Goal: Information Seeking & Learning: Learn about a topic

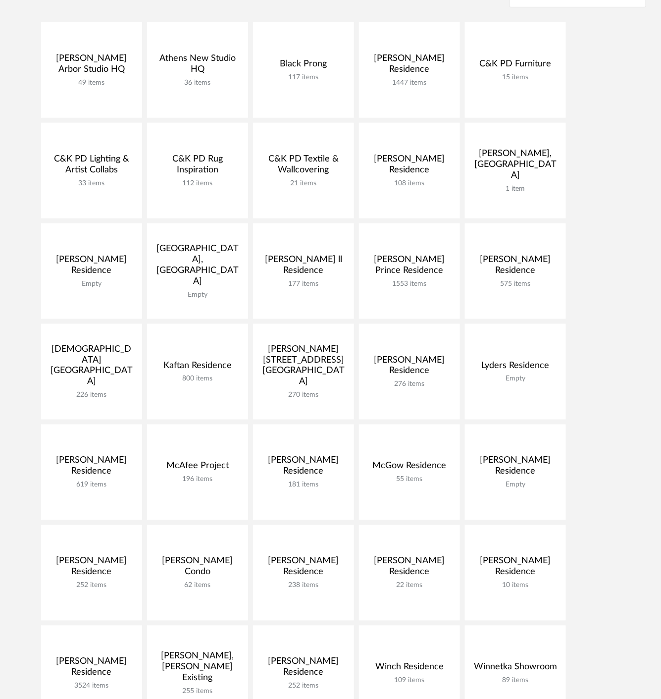
scroll to position [165, 0]
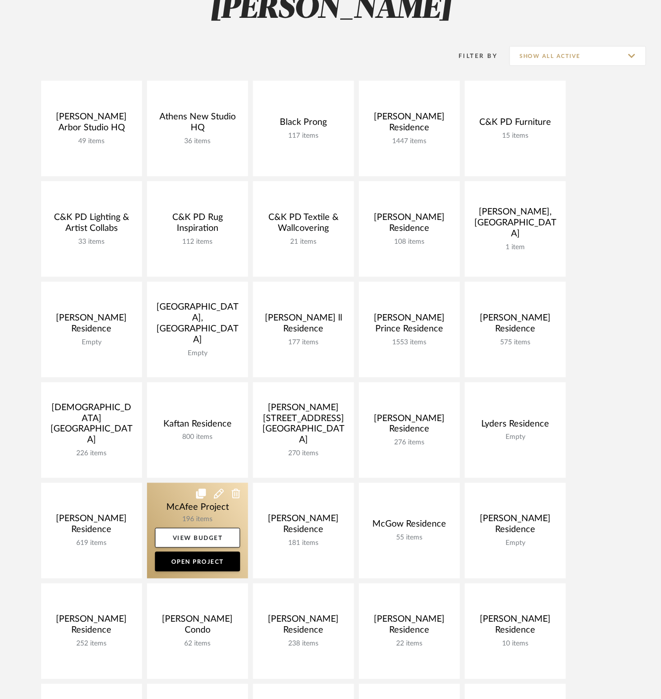
click at [166, 508] on link at bounding box center [197, 531] width 101 height 96
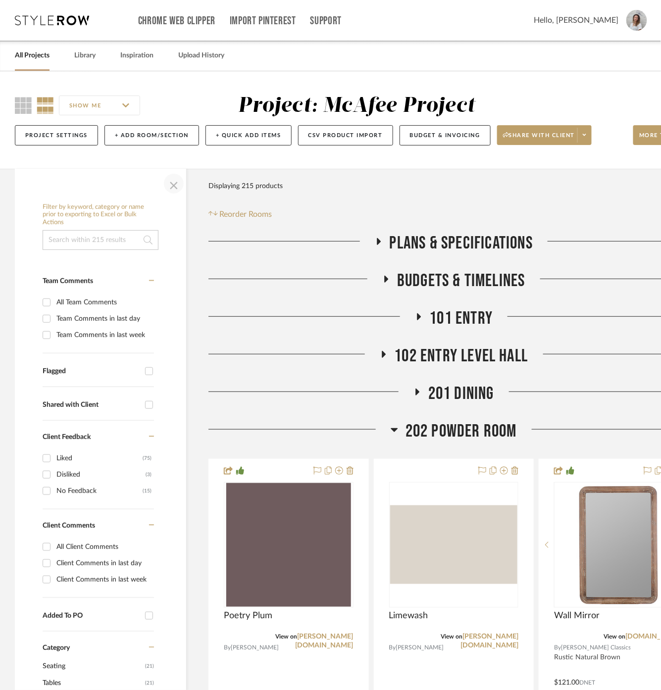
click at [174, 190] on span "button" at bounding box center [174, 184] width 24 height 24
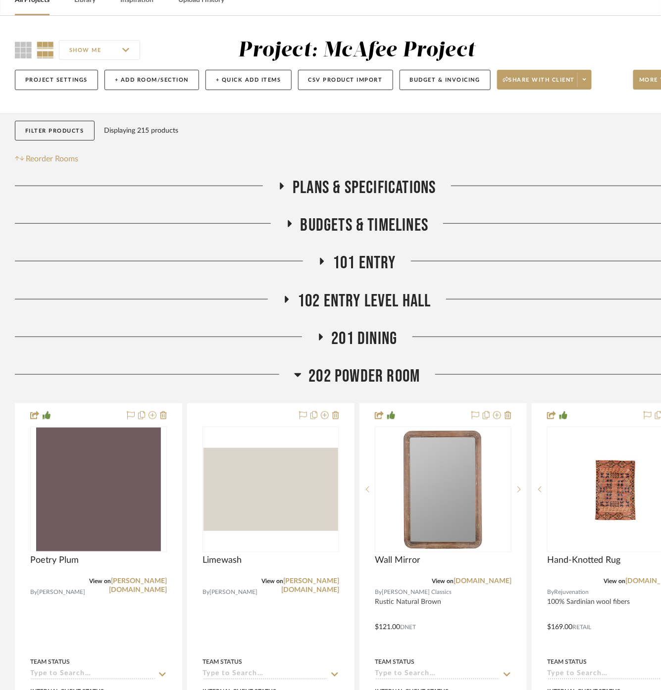
scroll to position [110, 0]
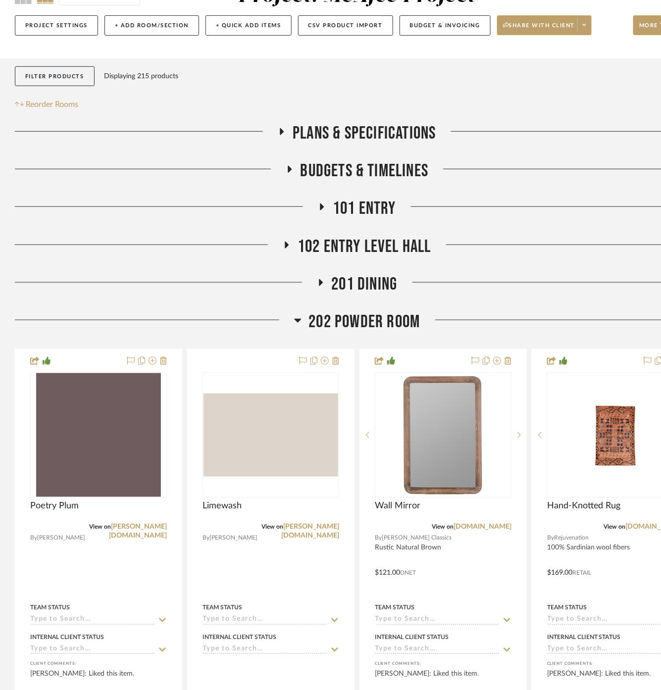
click at [380, 318] on span "202 POWDER ROOM" at bounding box center [364, 322] width 111 height 21
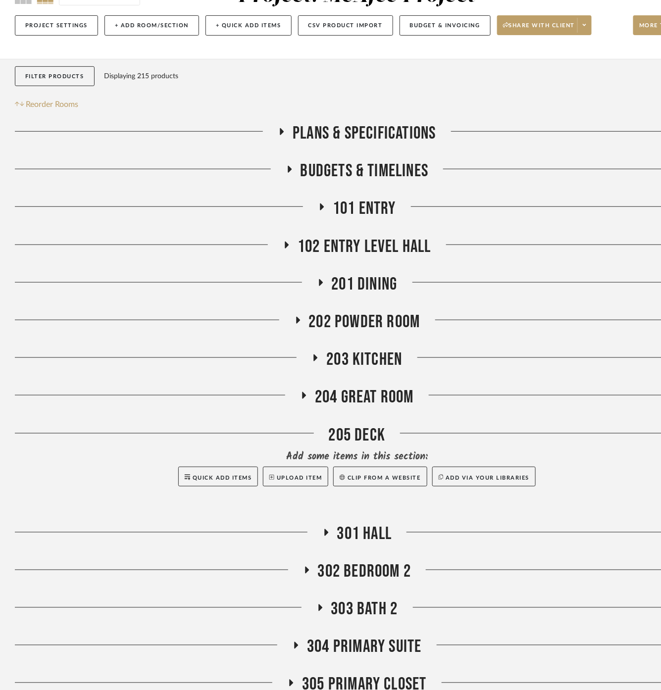
scroll to position [220, 0]
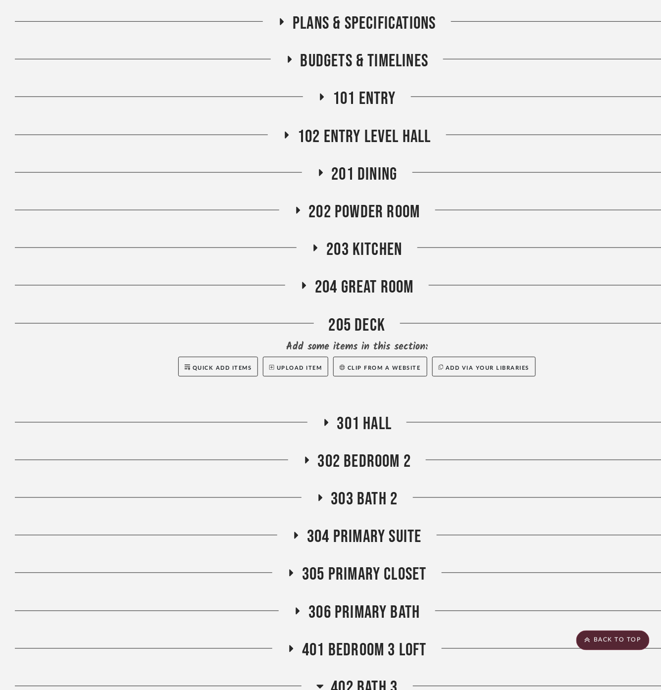
click at [375, 292] on span "204 GREAT ROOM" at bounding box center [364, 287] width 99 height 21
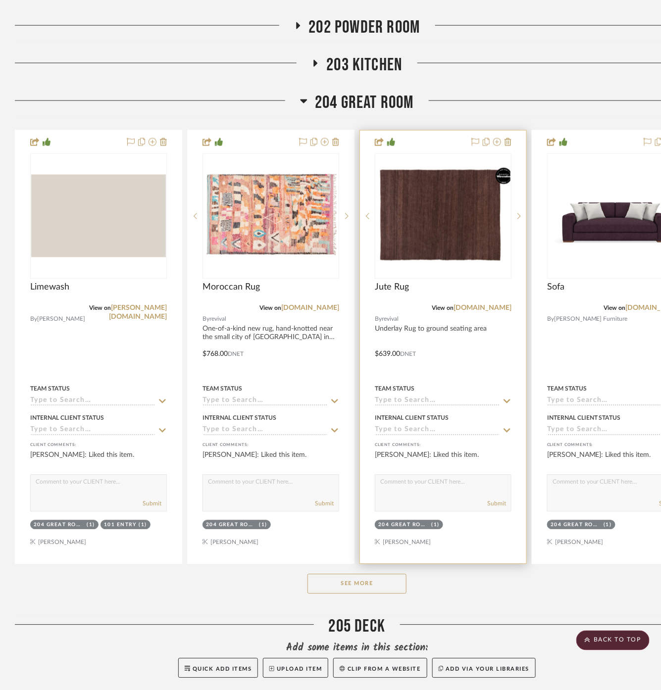
scroll to position [495, 0]
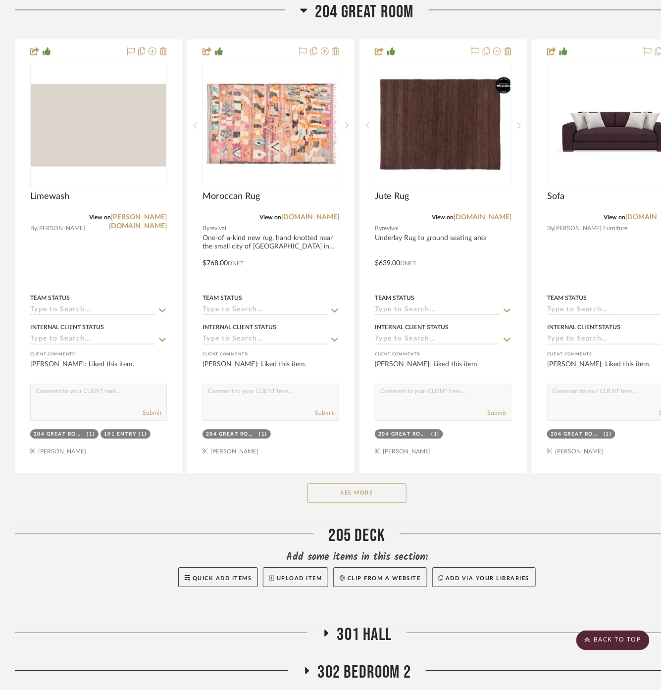
click at [351, 496] on button "See More" at bounding box center [357, 494] width 99 height 20
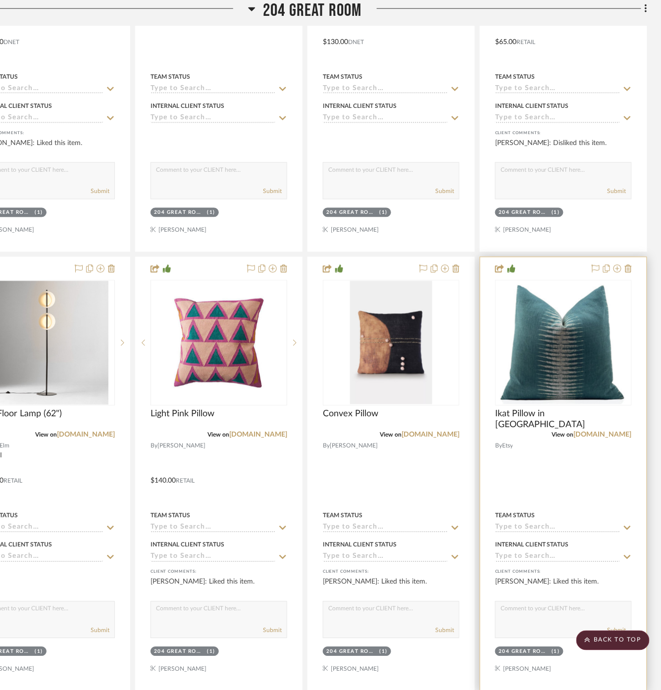
scroll to position [1596, 97]
click at [579, 432] on link "[DOMAIN_NAME]" at bounding box center [603, 435] width 58 height 7
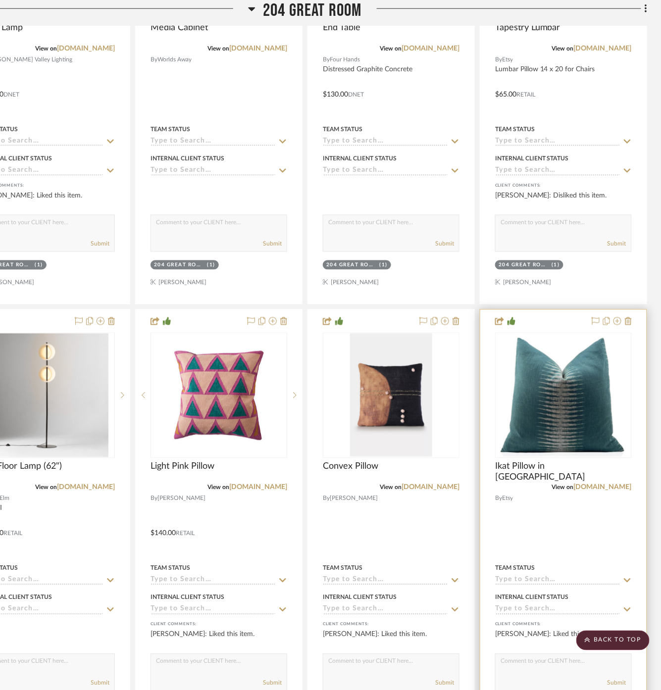
scroll to position [1541, 97]
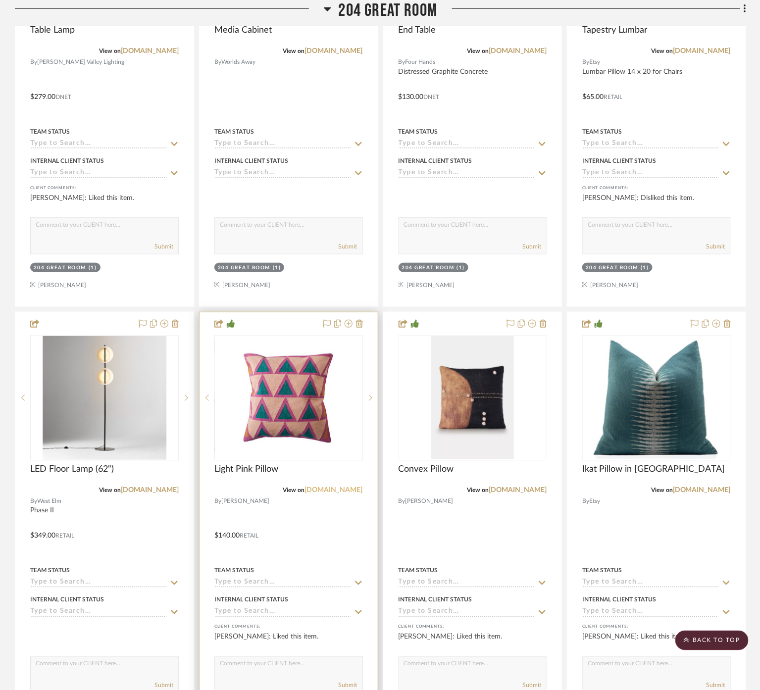
click at [305, 487] on link "[DOMAIN_NAME]" at bounding box center [334, 490] width 58 height 7
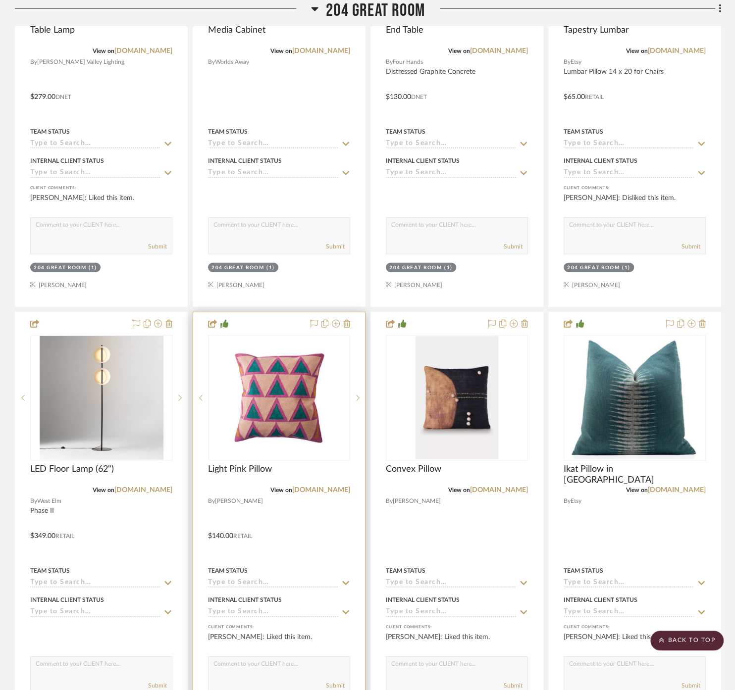
drag, startPoint x: 232, startPoint y: 549, endPoint x: 225, endPoint y: 543, distance: 9.1
click at [232, 549] on div at bounding box center [279, 529] width 172 height 433
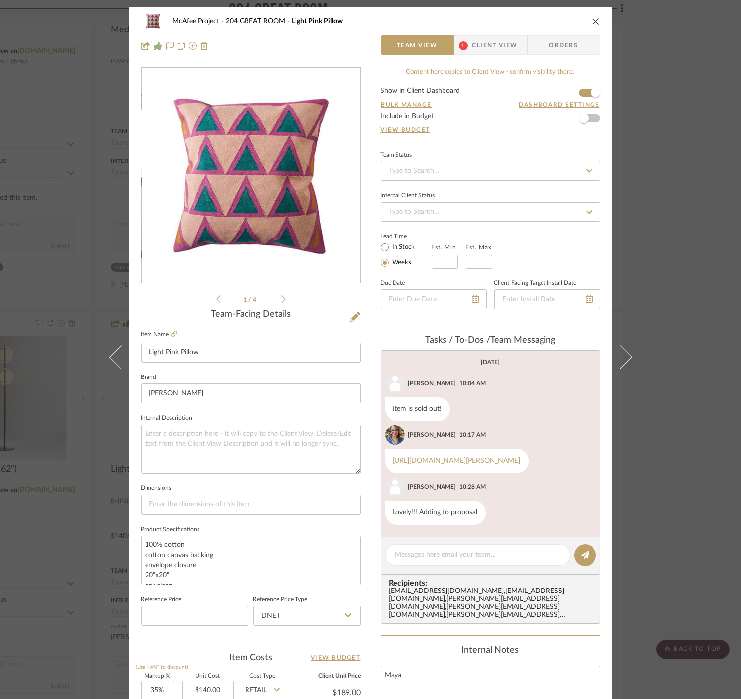
scroll to position [63, 0]
click at [78, 592] on div "McAfee Project 204 GREAT ROOM Light Pink Pillow Team View 1 Client View Orders …" at bounding box center [370, 349] width 741 height 699
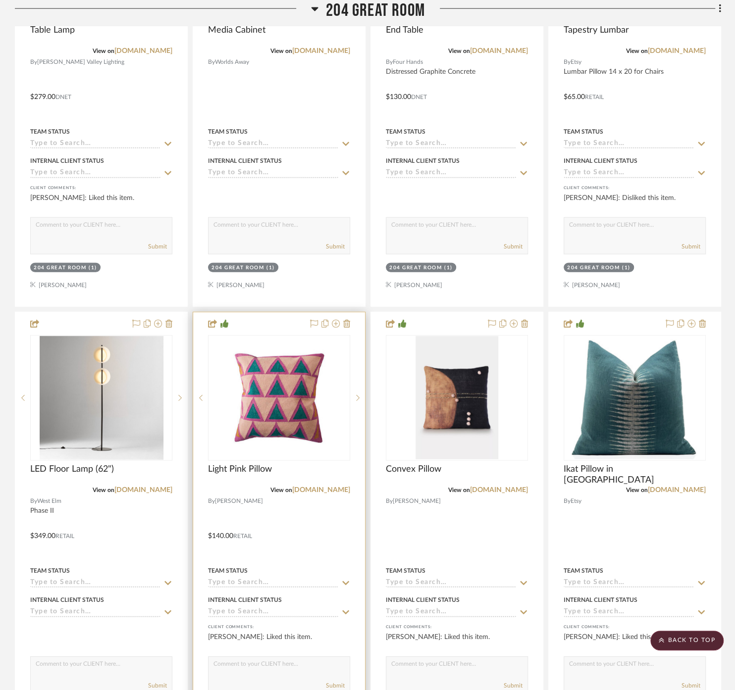
click at [212, 552] on div at bounding box center [279, 529] width 172 height 433
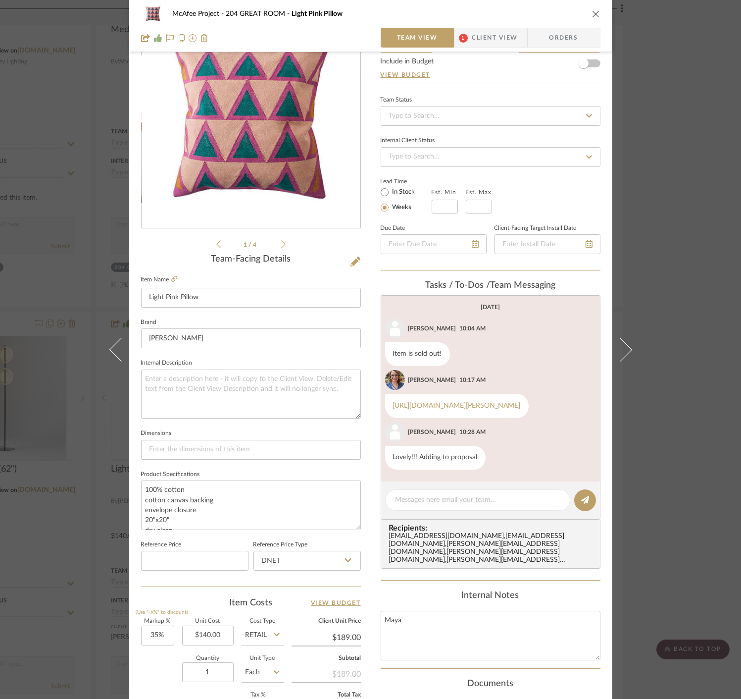
click at [668, 497] on div "McAfee Project 204 GREAT ROOM Light Pink Pillow Team View 1 Client View Orders …" at bounding box center [370, 349] width 741 height 699
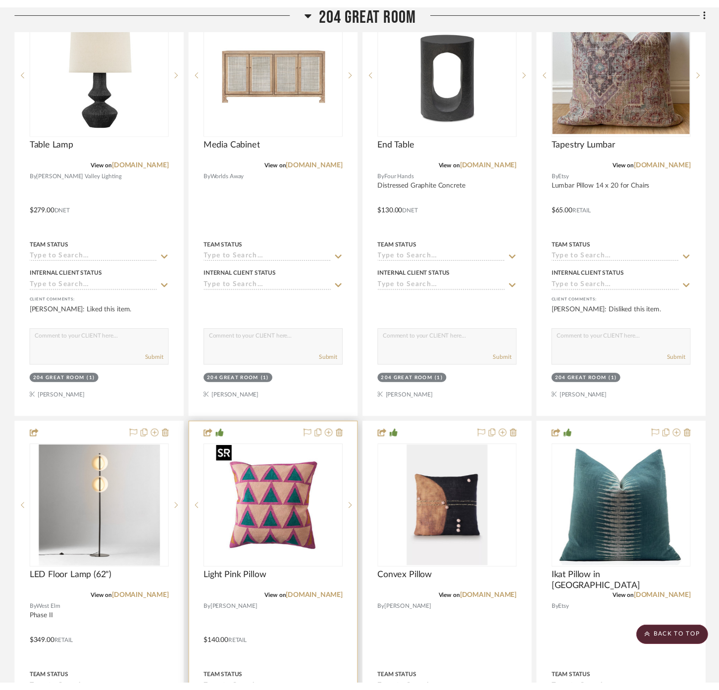
scroll to position [1541, 8]
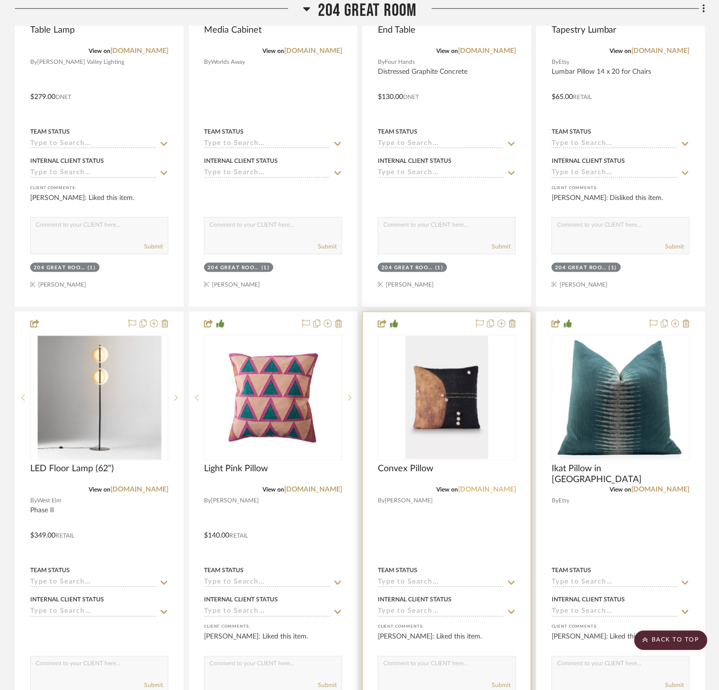
click at [476, 488] on link "[DOMAIN_NAME]" at bounding box center [487, 490] width 58 height 7
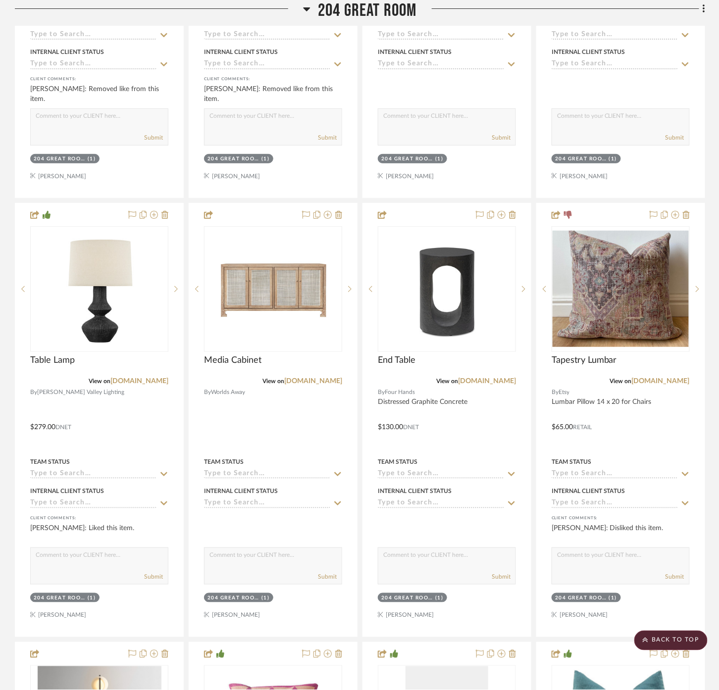
click at [374, 2] on span "204 GREAT ROOM" at bounding box center [367, 10] width 99 height 21
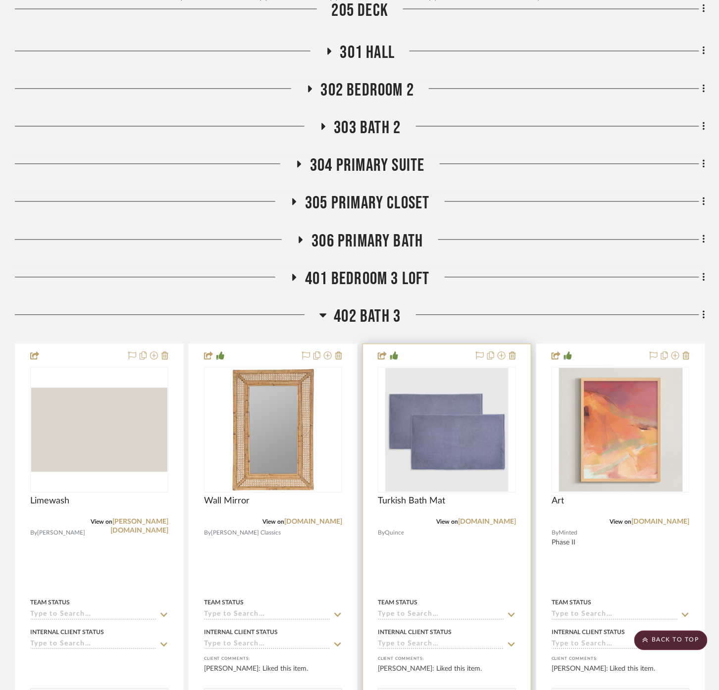
scroll to position [408, 8]
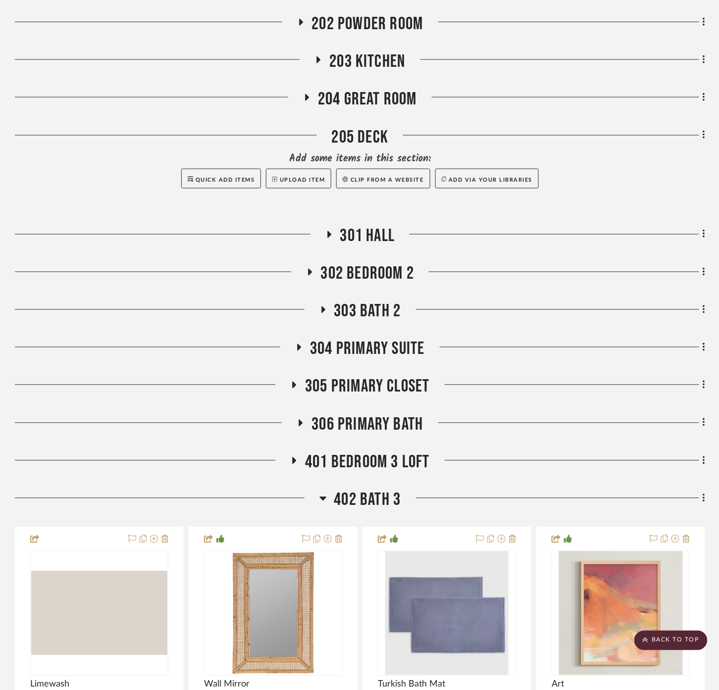
click at [376, 345] on span "304 PRIMARY SUITE" at bounding box center [367, 349] width 114 height 21
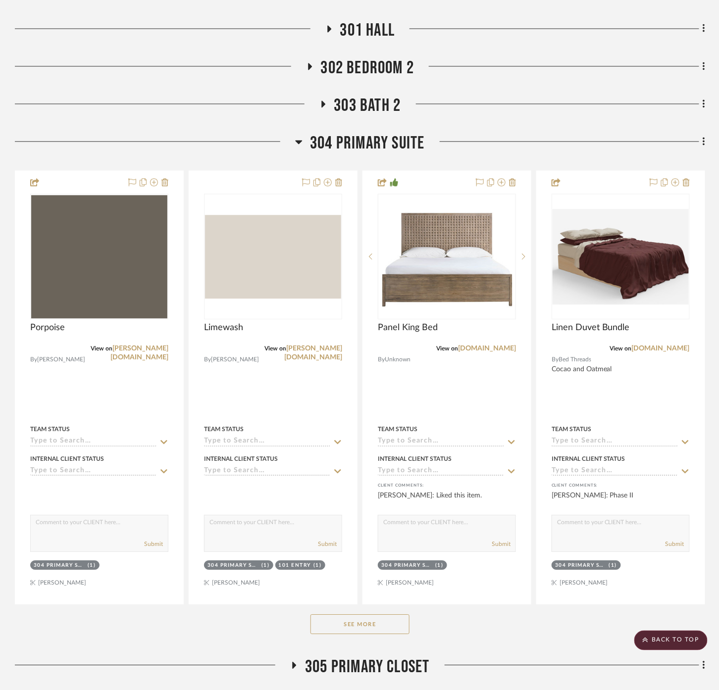
scroll to position [628, 8]
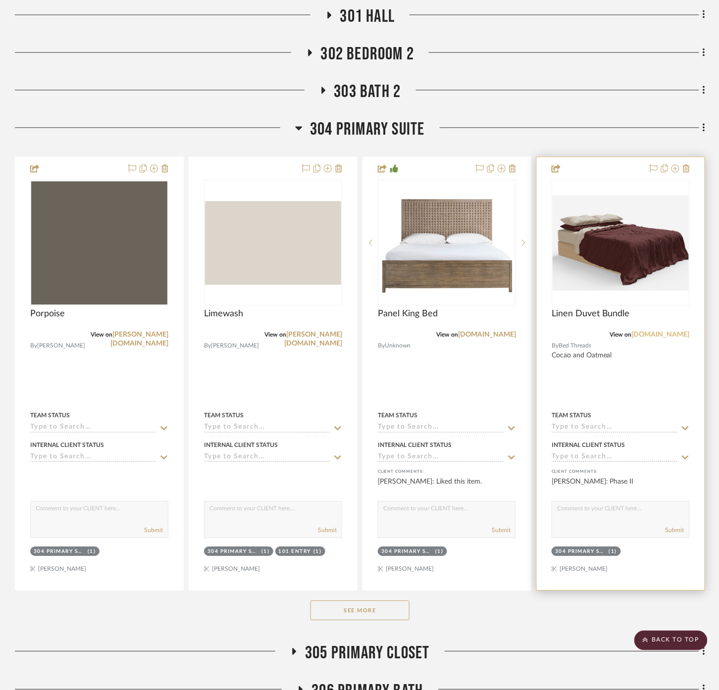
click at [658, 332] on link "[DOMAIN_NAME]" at bounding box center [661, 334] width 58 height 7
click at [668, 337] on link "[DOMAIN_NAME]" at bounding box center [661, 334] width 58 height 7
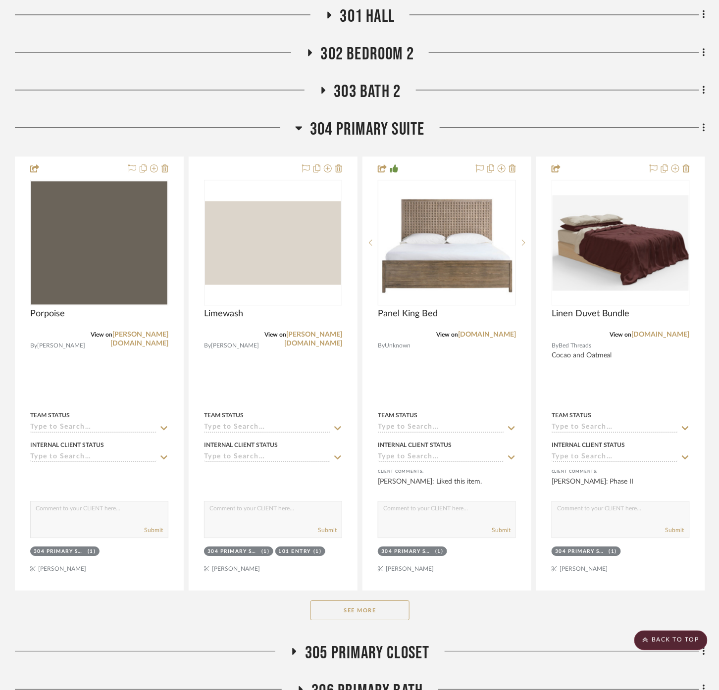
click at [376, 622] on div "See More" at bounding box center [360, 611] width 690 height 40
click at [373, 606] on button "See More" at bounding box center [360, 611] width 99 height 20
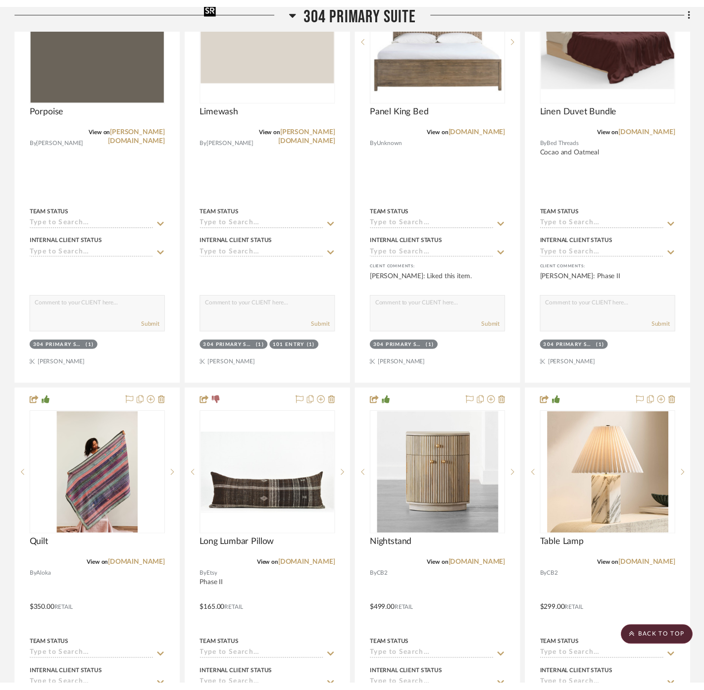
scroll to position [793, 8]
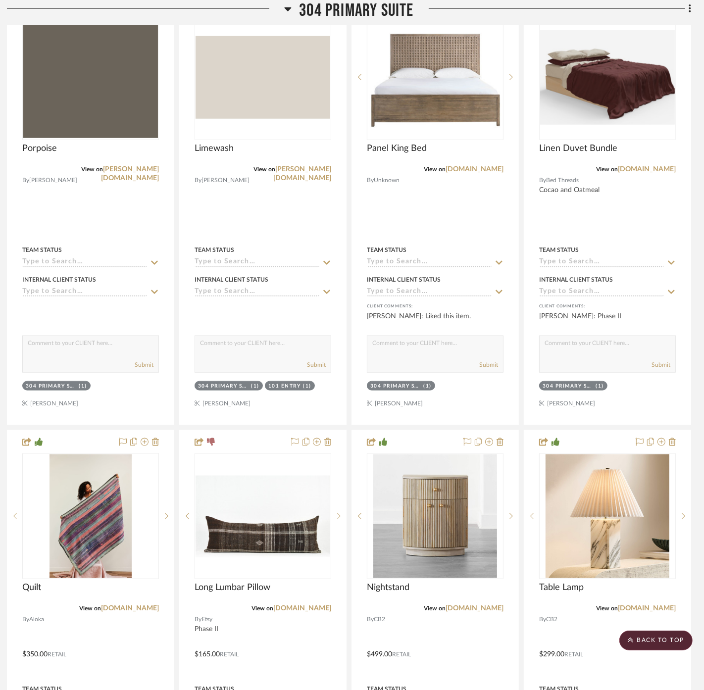
click at [324, 11] on span "304 PRIMARY SUITE" at bounding box center [356, 10] width 114 height 21
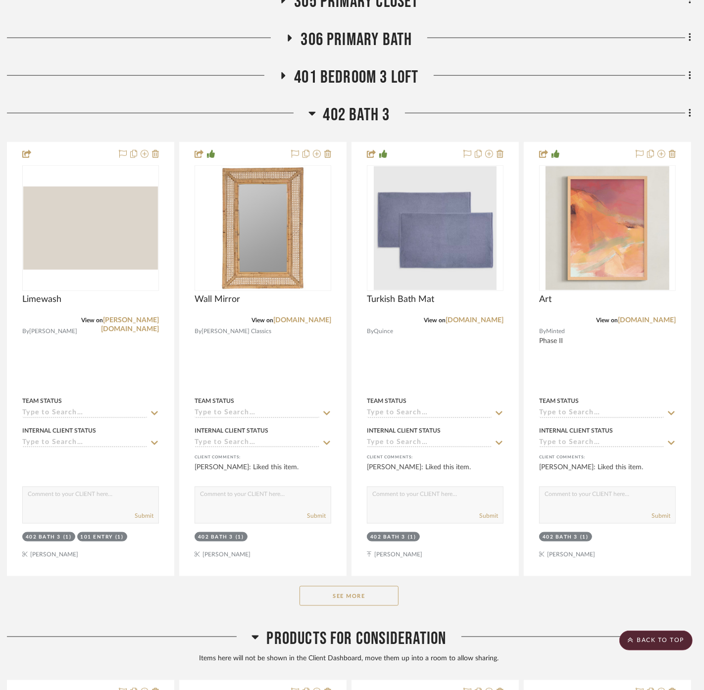
click at [347, 80] on span "401 BEDROOM 3 LOFT" at bounding box center [356, 77] width 125 height 21
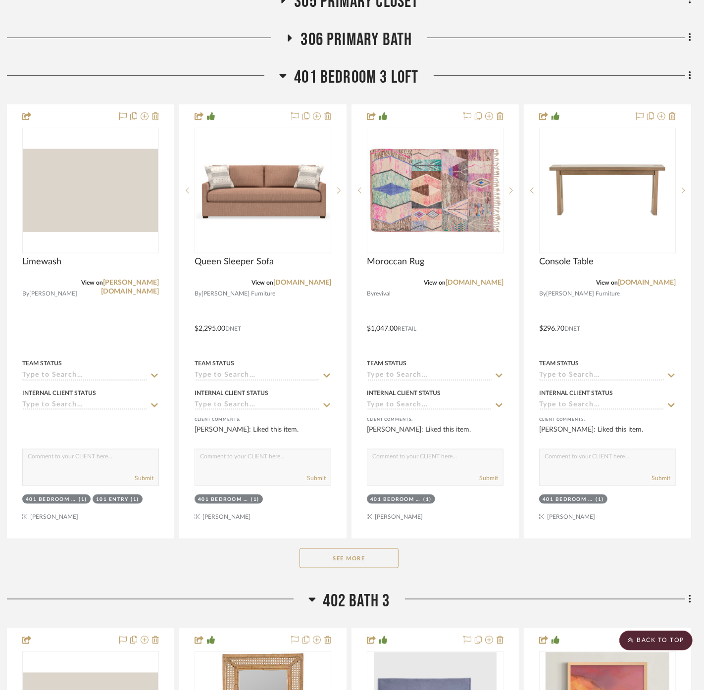
click at [345, 559] on button "See More" at bounding box center [349, 559] width 99 height 20
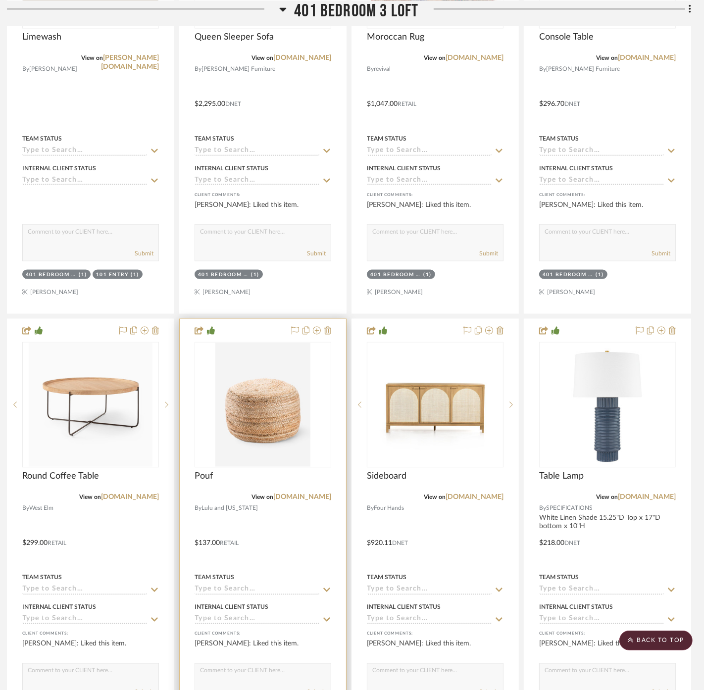
scroll to position [1068, 8]
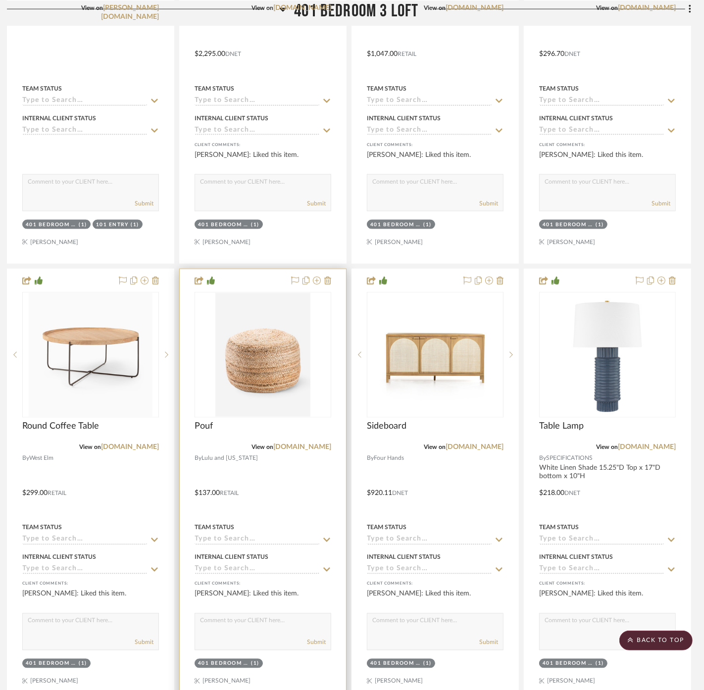
click at [307, 439] on div "Pouf" at bounding box center [263, 432] width 137 height 22
click at [307, 441] on project-item-tile "Pouf View on [DOMAIN_NAME] By [PERSON_NAME] and [US_STATE] $137.00 Retail Team …" at bounding box center [262, 486] width 167 height 434
click at [309, 444] on link "[DOMAIN_NAME]" at bounding box center [302, 447] width 58 height 7
click at [288, 444] on link "[DOMAIN_NAME]" at bounding box center [302, 447] width 58 height 7
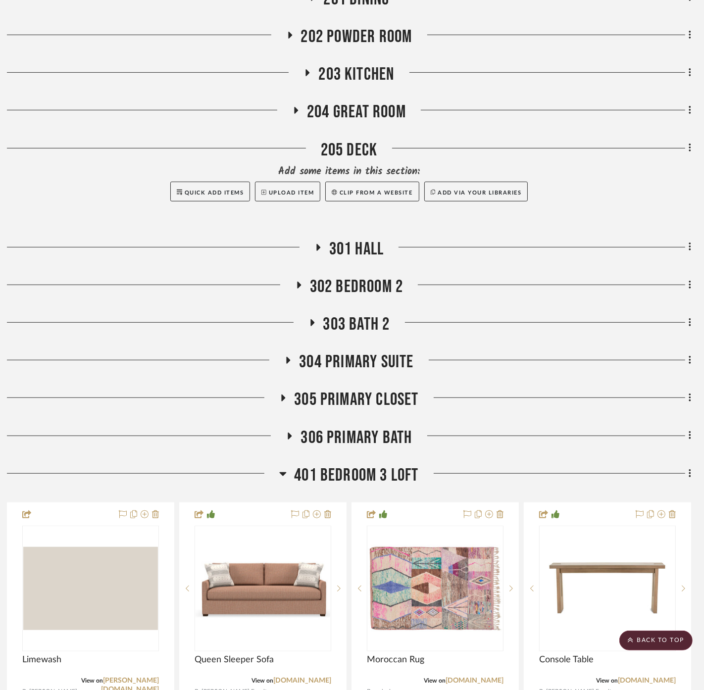
scroll to position [408, 8]
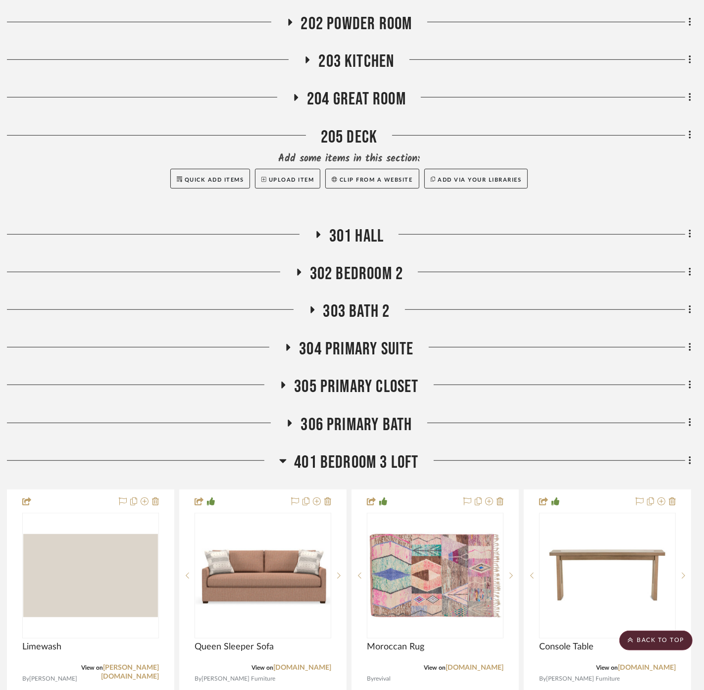
click at [337, 346] on span "304 PRIMARY SUITE" at bounding box center [356, 349] width 114 height 21
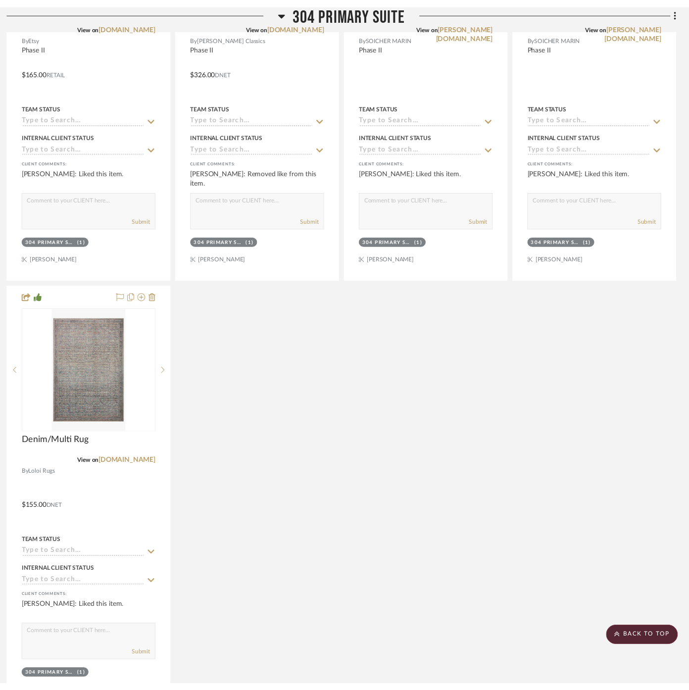
scroll to position [2334, 8]
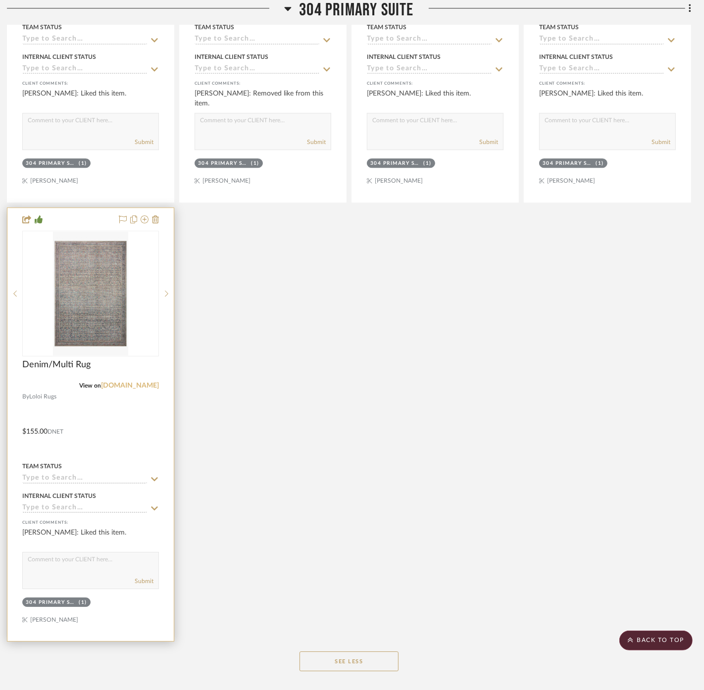
click at [127, 382] on link "[DOMAIN_NAME]" at bounding box center [130, 385] width 58 height 7
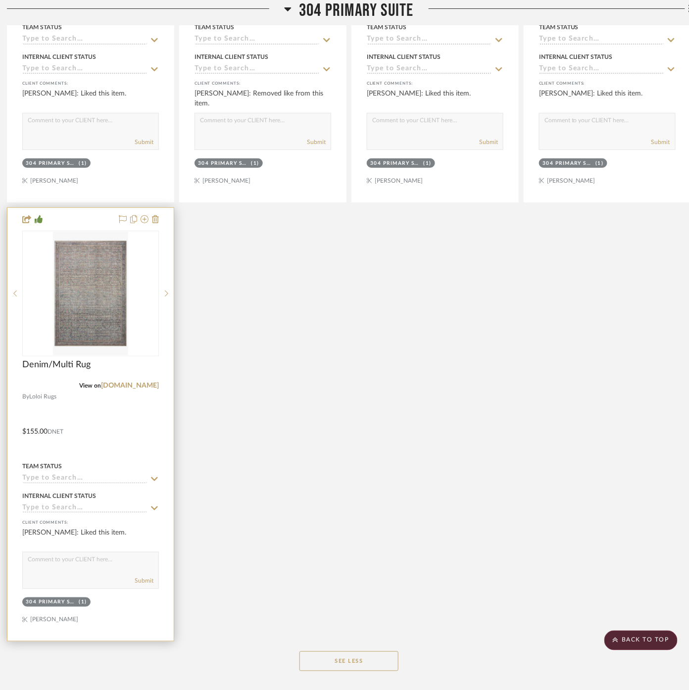
click at [170, 381] on div at bounding box center [90, 424] width 166 height 433
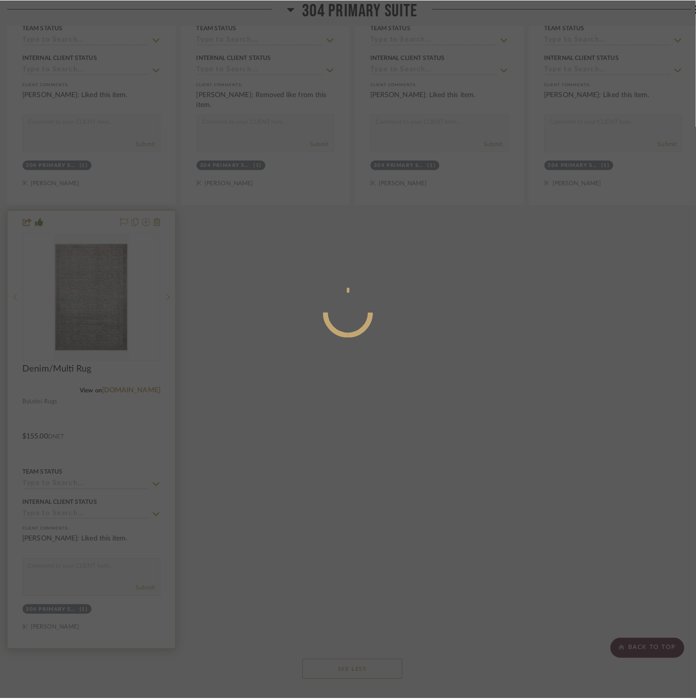
scroll to position [0, 0]
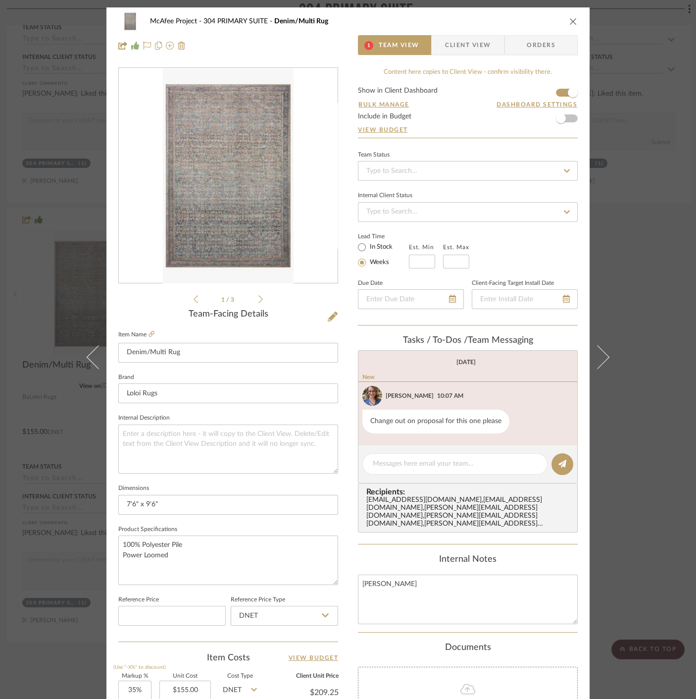
click at [653, 281] on div "McAfee Project 304 PRIMARY SUITE Denim/Multi Rug 1 Team View Client View Orders…" at bounding box center [348, 349] width 696 height 699
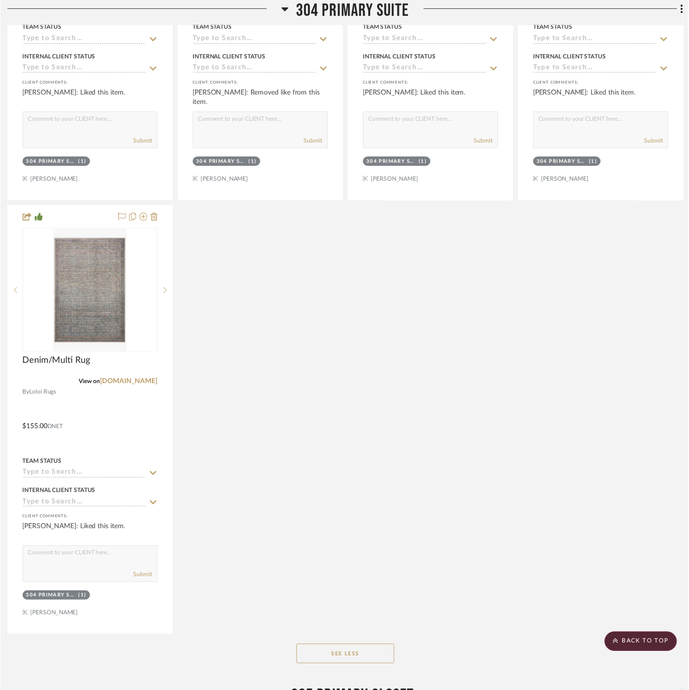
scroll to position [2334, 8]
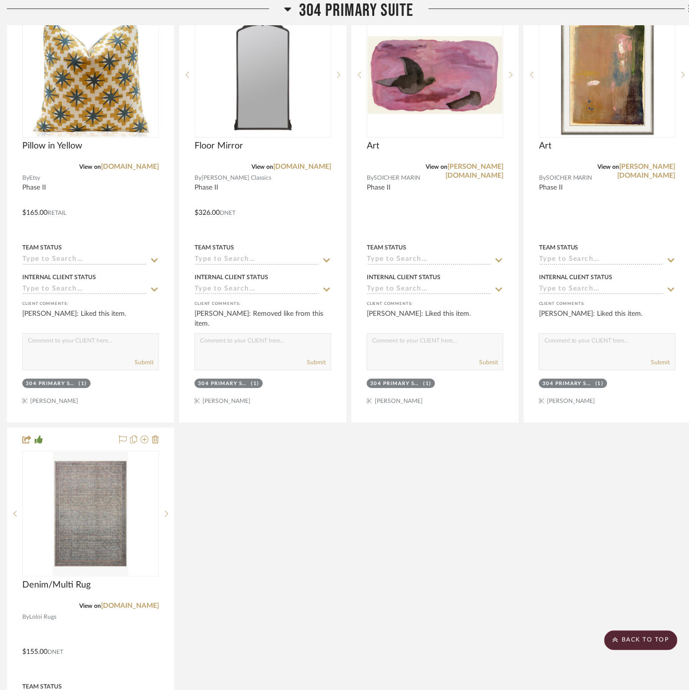
click at [371, 7] on span "304 PRIMARY SUITE" at bounding box center [356, 10] width 114 height 21
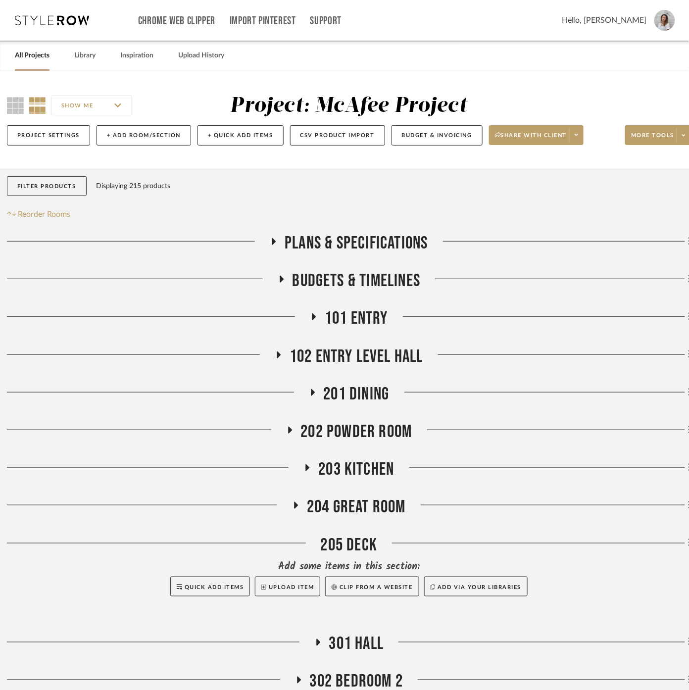
scroll to position [55, 8]
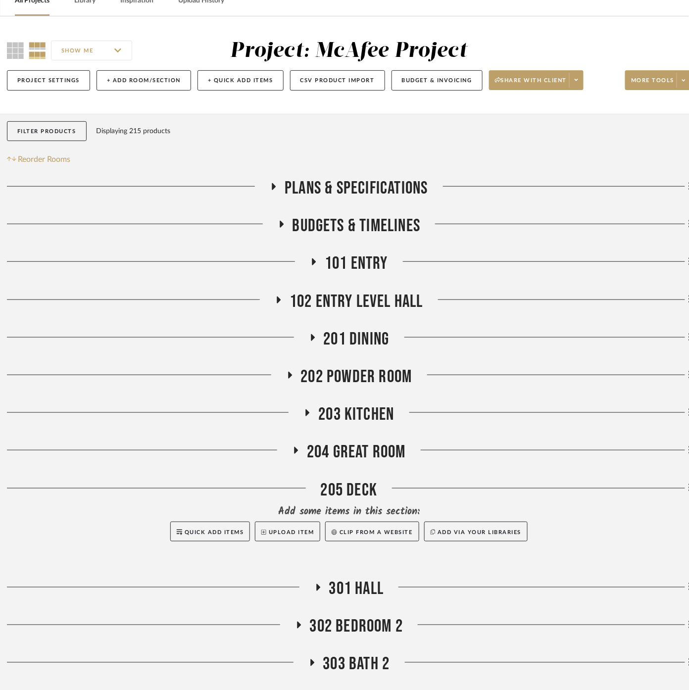
click at [328, 296] on span "102 ENTRY LEVEL HALL" at bounding box center [357, 301] width 134 height 21
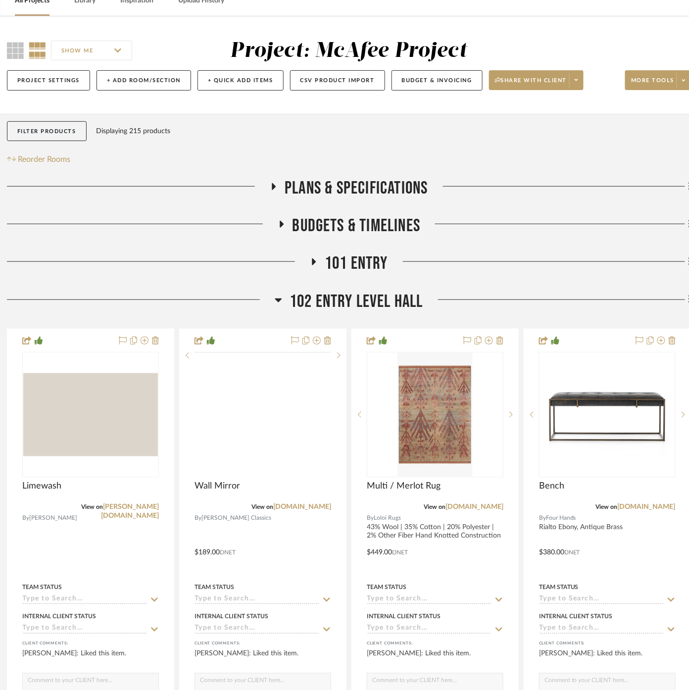
scroll to position [275, 8]
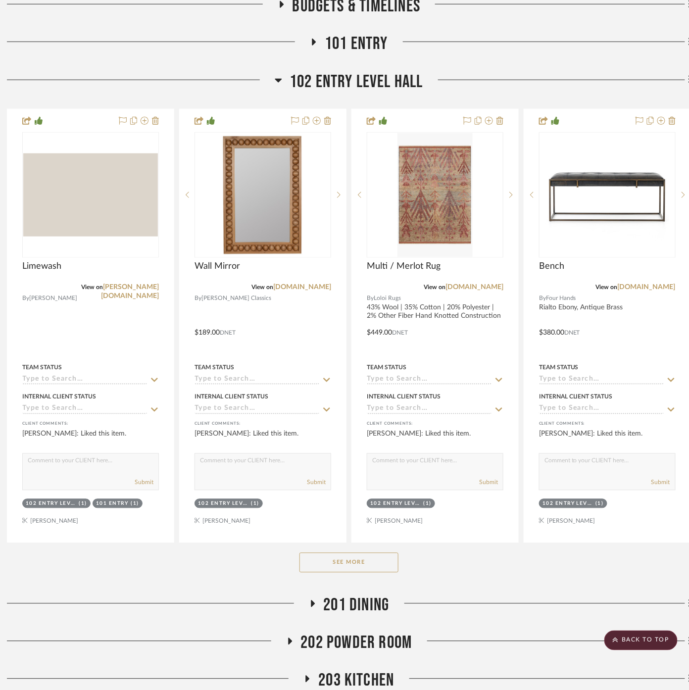
click at [360, 562] on button "See More" at bounding box center [349, 563] width 99 height 20
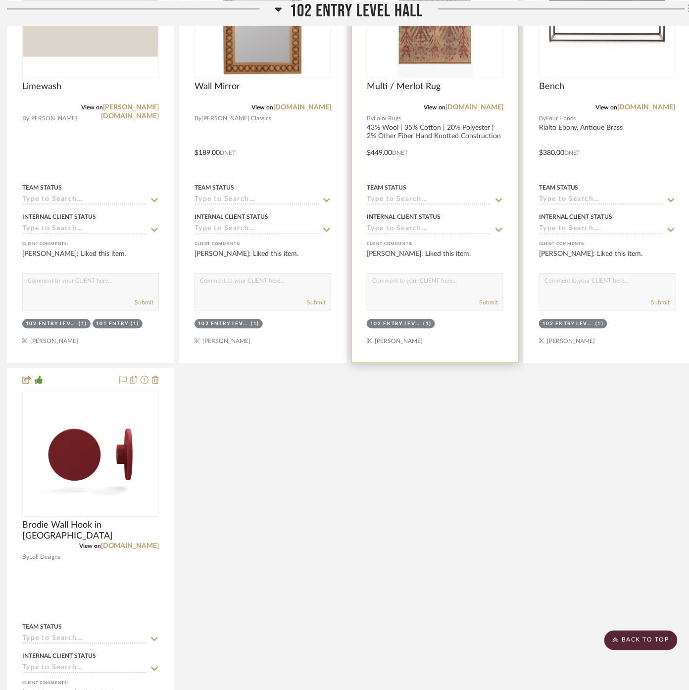
scroll to position [550, 8]
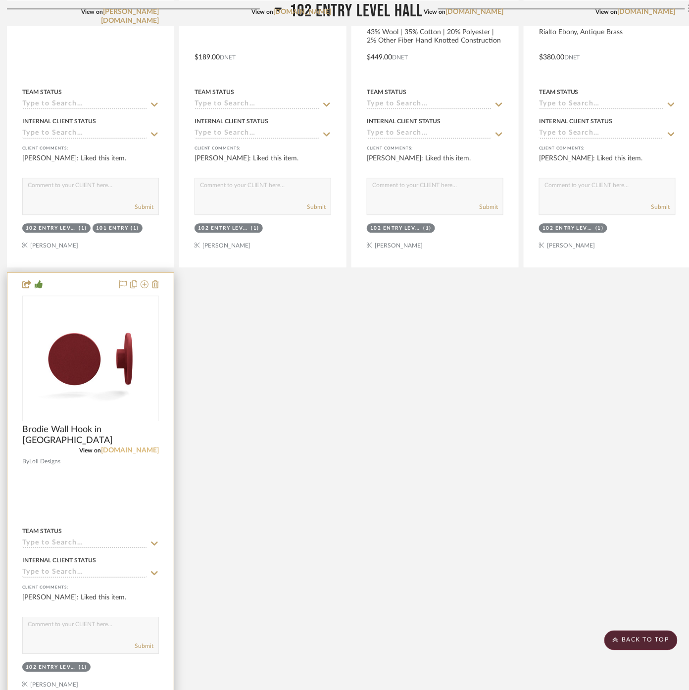
click at [122, 450] on link "[DOMAIN_NAME]" at bounding box center [130, 451] width 58 height 7
